Goal: Information Seeking & Learning: Learn about a topic

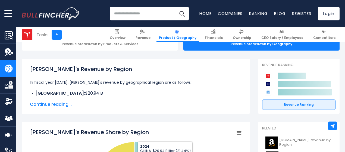
scroll to position [54, 0]
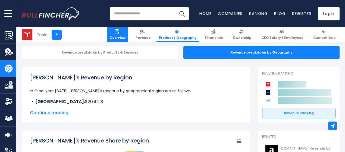
click at [122, 35] on link "Overview" at bounding box center [117, 34] width 21 height 15
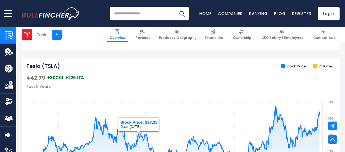
scroll to position [136, 0]
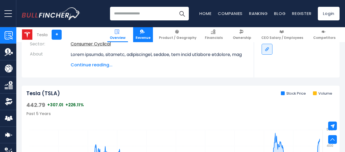
click at [147, 37] on span "Revenue" at bounding box center [143, 38] width 15 height 4
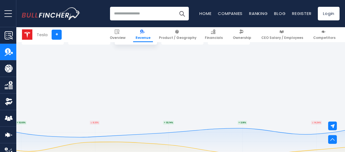
scroll to position [1496, 0]
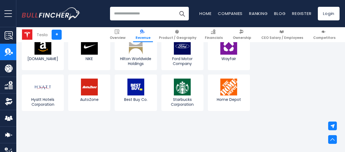
click at [139, 15] on input "search" at bounding box center [149, 14] width 79 height 14
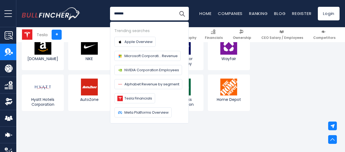
type input "*******"
click at [175, 7] on button "Search" at bounding box center [182, 14] width 14 height 14
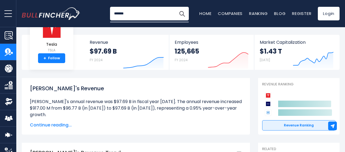
scroll to position [0, 0]
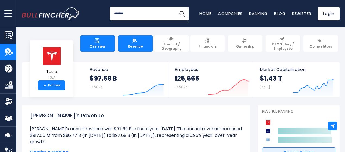
click at [98, 44] on span "Overview" at bounding box center [98, 46] width 16 height 4
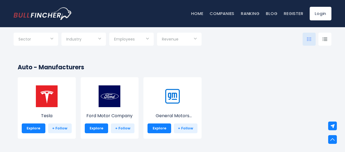
scroll to position [1251, 0]
